Goal: Information Seeking & Learning: Learn about a topic

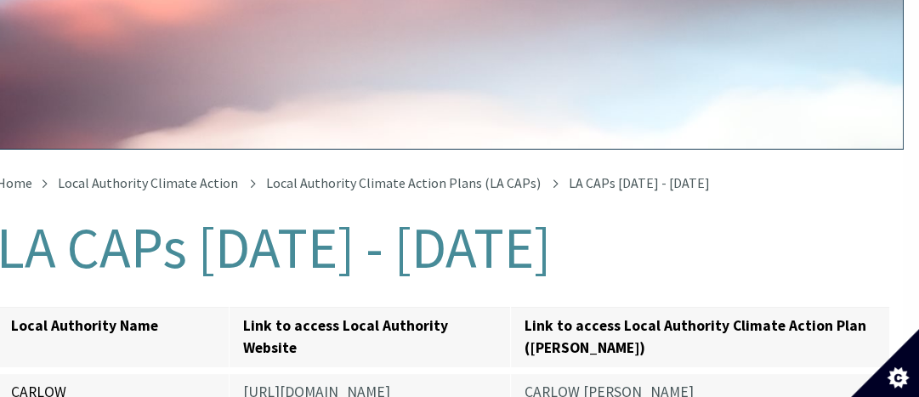
scroll to position [198, 16]
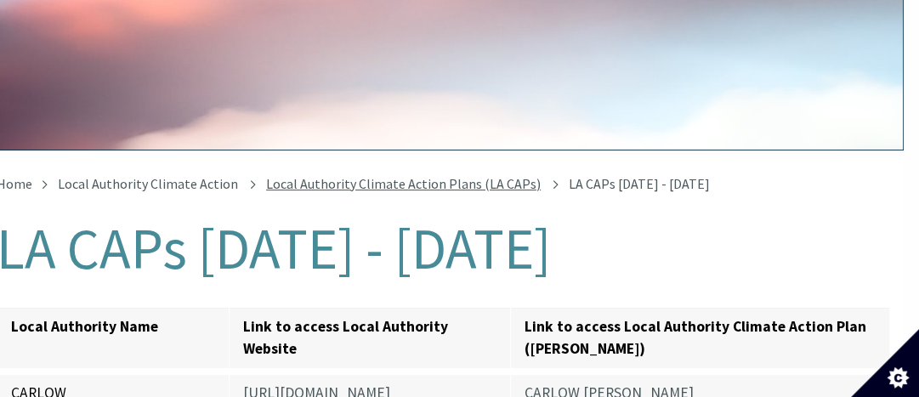
click at [442, 178] on link "Local Authority Climate Action Plans (LA CAPs)" at bounding box center [403, 183] width 274 height 17
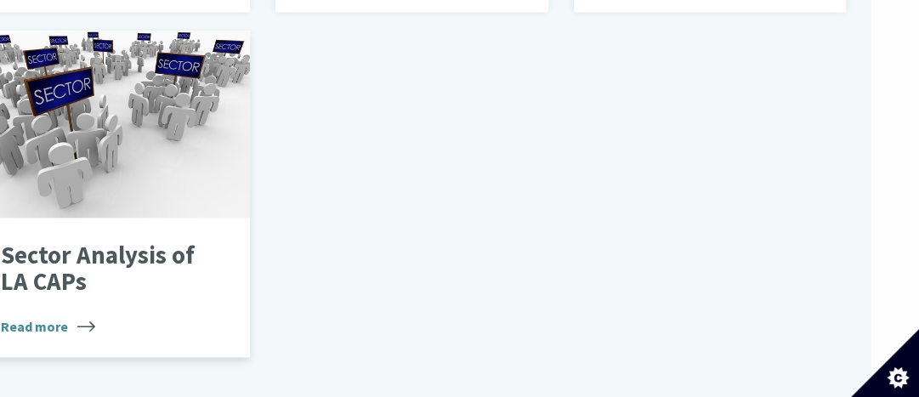
scroll to position [1496, 48]
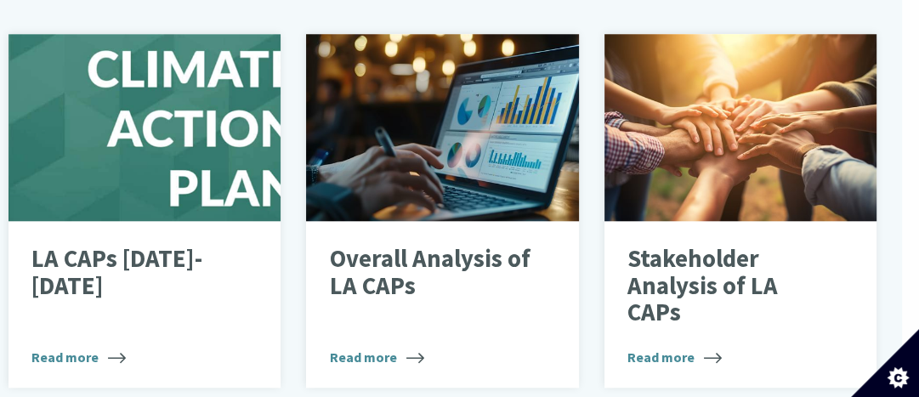
scroll to position [1120, 17]
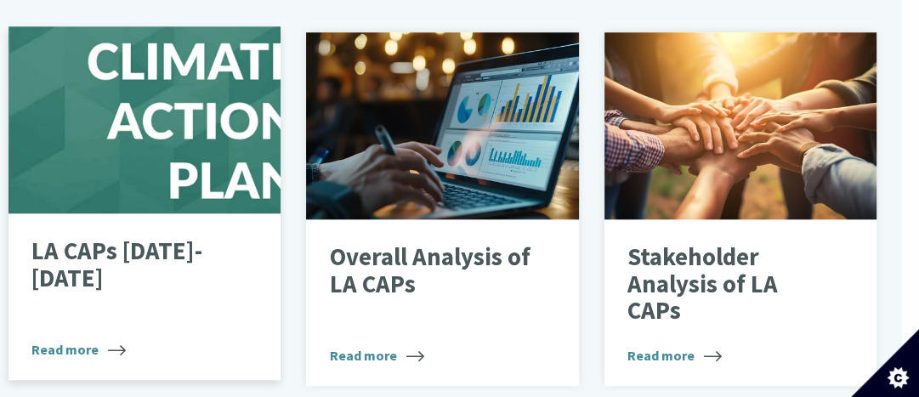
click at [155, 238] on p "LA CAPs 2024-2029" at bounding box center [132, 265] width 203 height 54
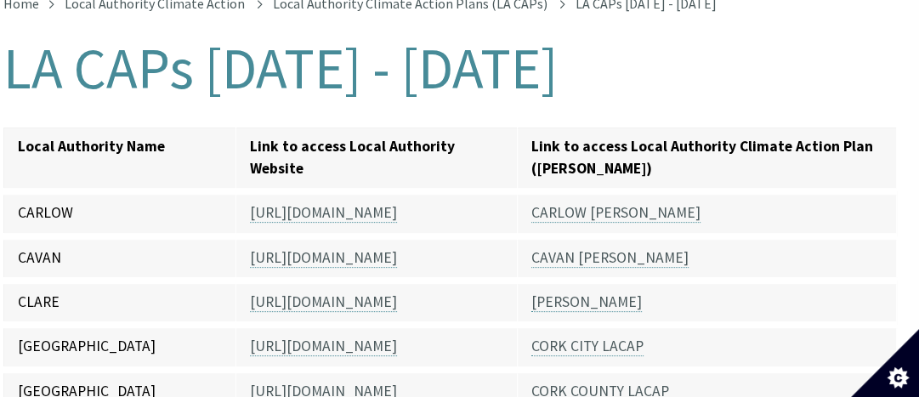
scroll to position [379, 9]
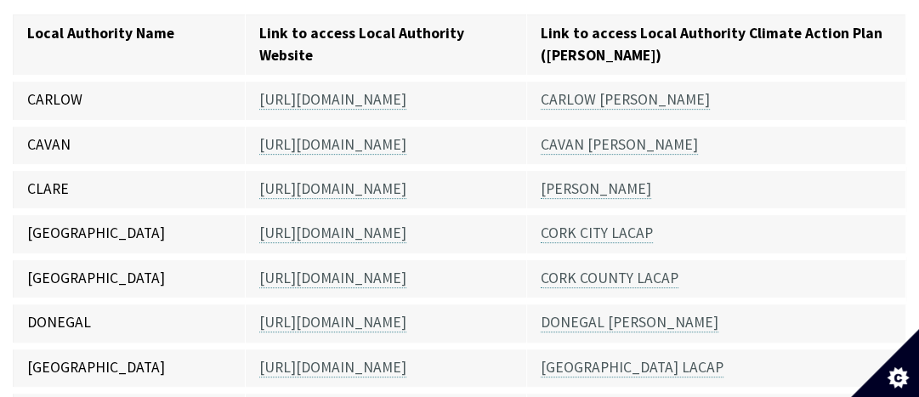
scroll to position [494, 0]
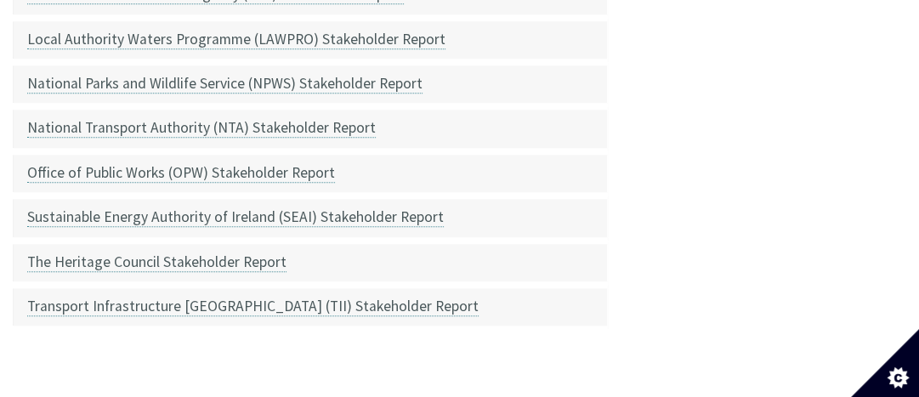
scroll to position [1009, 0]
click at [182, 324] on td "Transport Infrastructure [GEOGRAPHIC_DATA] (TII) Stakeholder Report" at bounding box center [311, 306] width 594 height 44
click at [237, 172] on link "Office of Public Works (OPW) Stakeholder Report" at bounding box center [181, 172] width 308 height 20
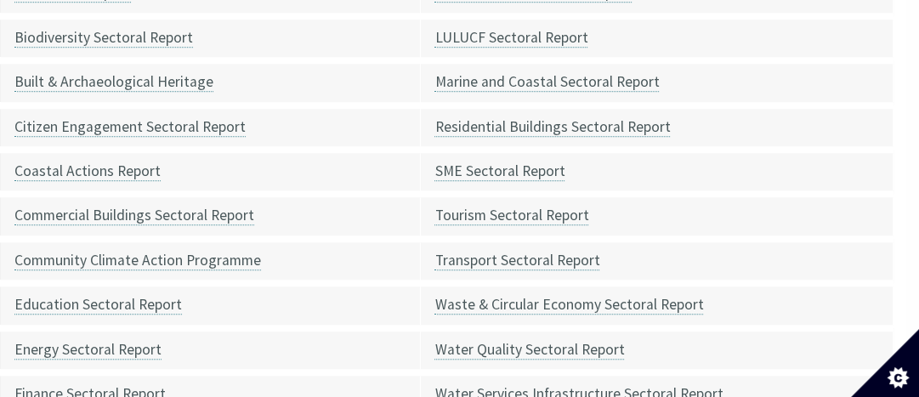
scroll to position [894, 11]
